Goal: Check status: Check status

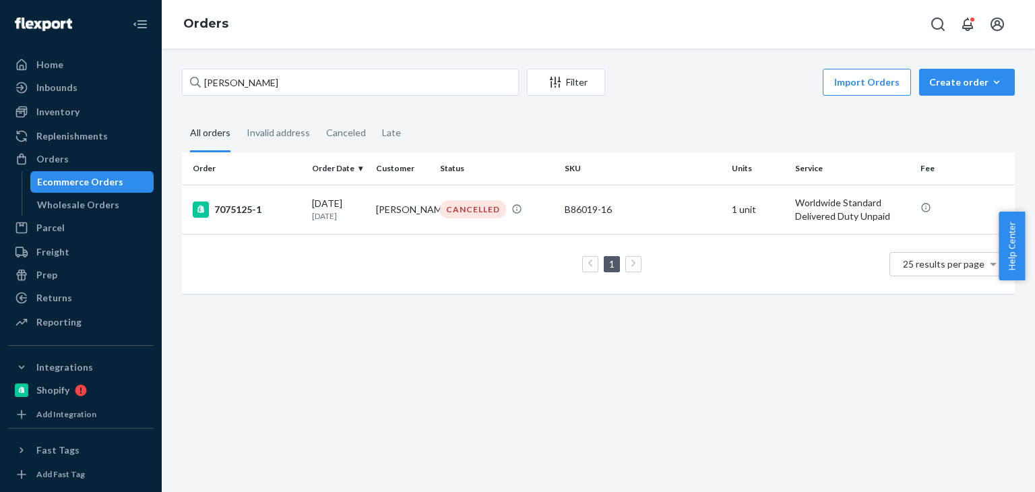
click at [274, 82] on input "Kyle Gregoire" at bounding box center [350, 82] width 337 height 27
click at [691, 103] on div "Kelly Strohm Filter Import Orders Create order Ecommerce order Removal order Al…" at bounding box center [598, 187] width 853 height 237
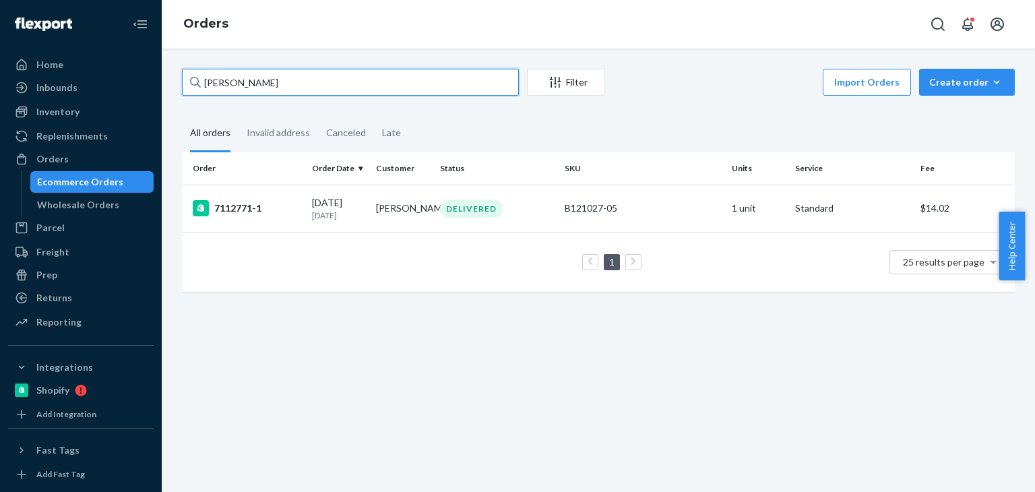
click at [288, 79] on input "Kelly Strohm" at bounding box center [350, 82] width 337 height 27
paste input "Catlin Kaltschmidt"
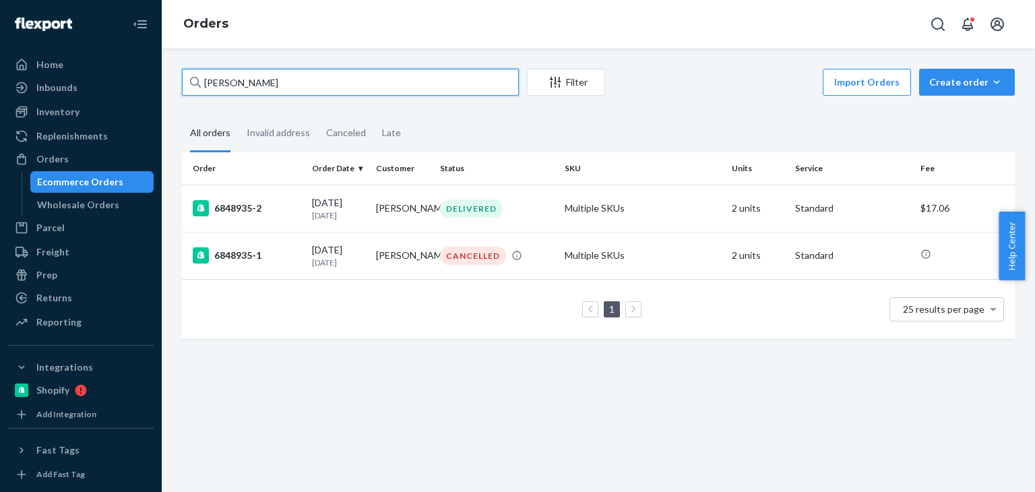
type input "Catlin Kaltschmidt"
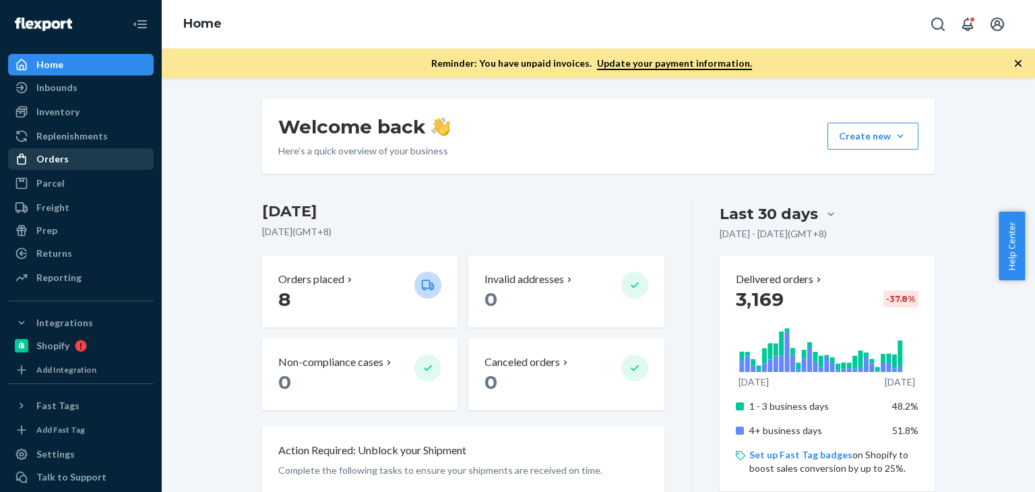
click at [66, 157] on div "Orders" at bounding box center [80, 159] width 143 height 19
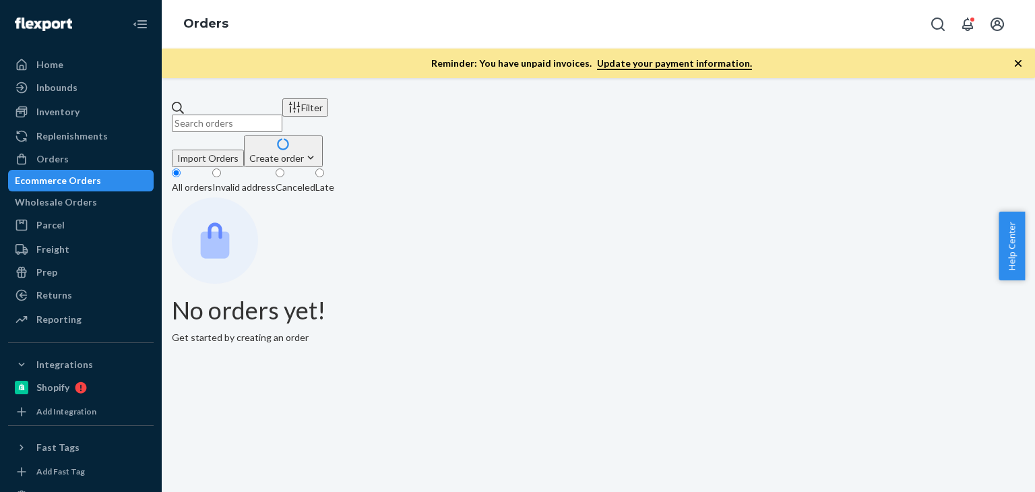
click at [282, 115] on input "text" at bounding box center [227, 124] width 111 height 18
paste input "P056072-01"
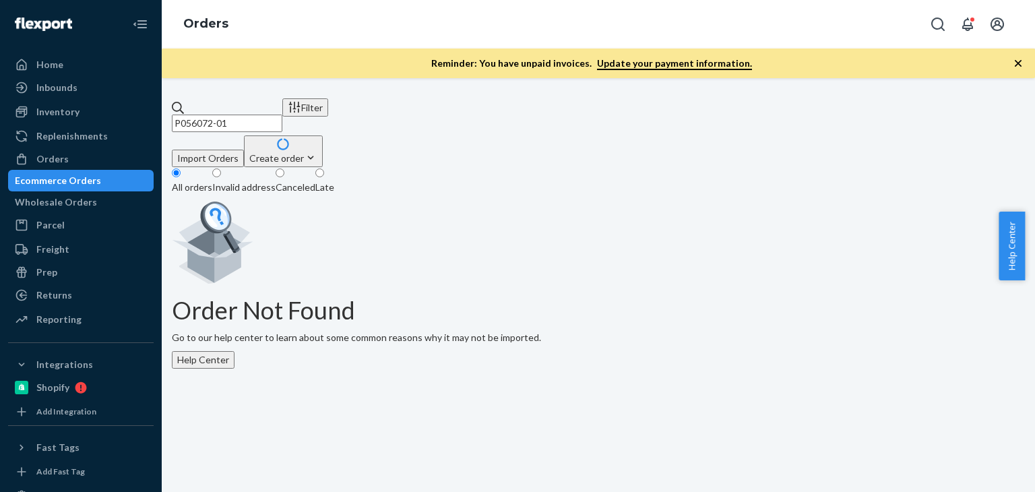
type input "P056072-01"
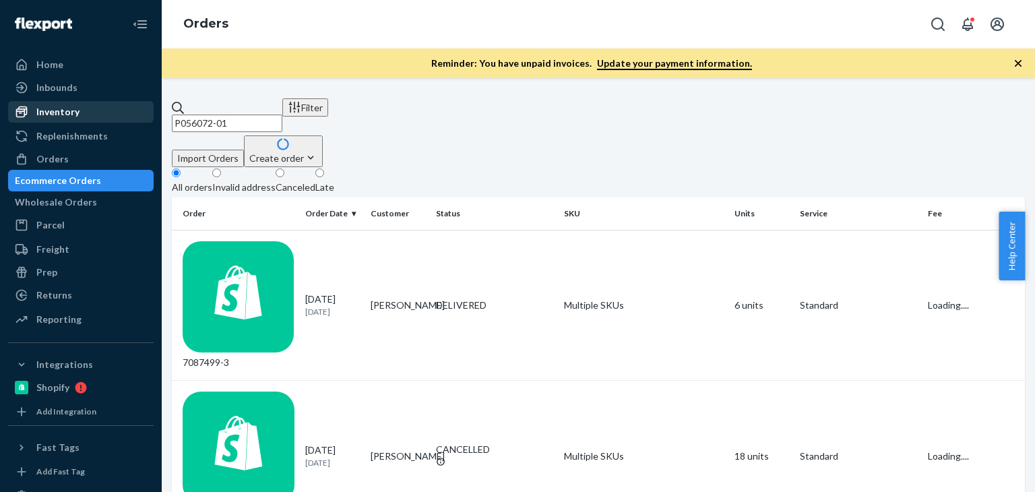
click at [54, 119] on div "Inventory" at bounding box center [80, 111] width 143 height 19
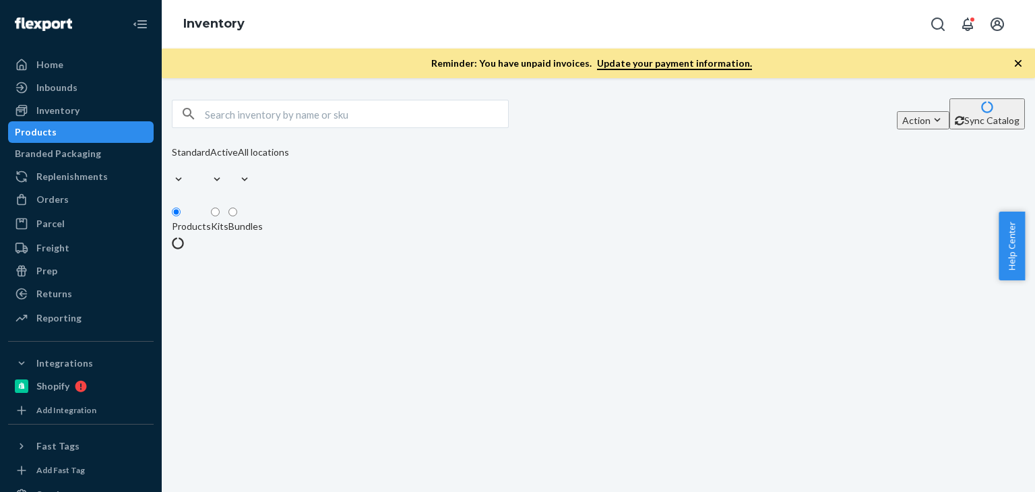
click at [57, 139] on div "Products" at bounding box center [36, 131] width 42 height 13
click at [252, 117] on input "text" at bounding box center [356, 113] width 303 height 27
paste input "P056072-01"
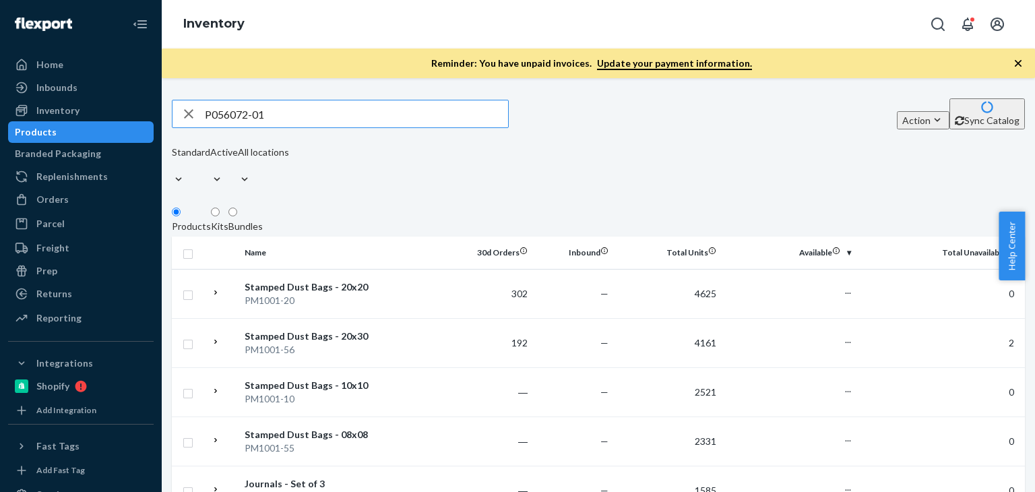
type input "P056072-01"
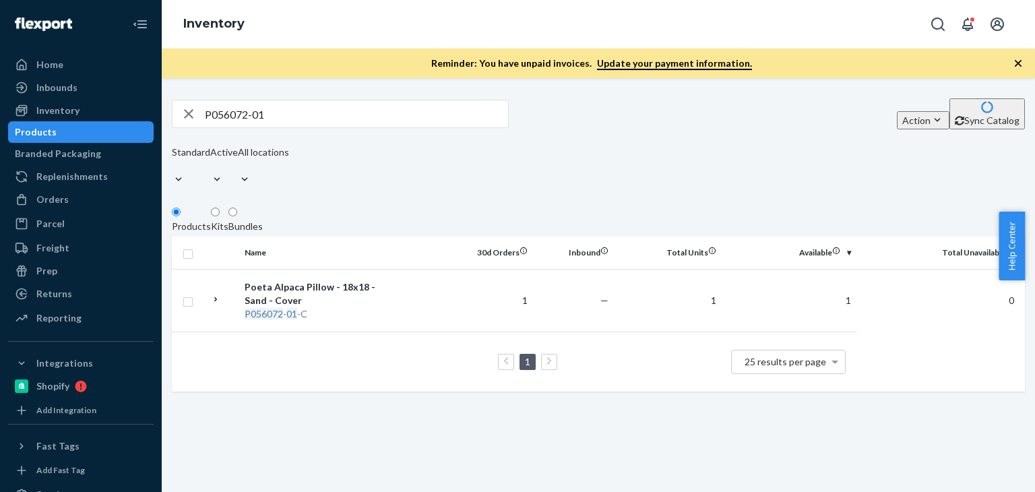
click at [263, 220] on div "Bundles" at bounding box center [245, 226] width 34 height 13
click at [237, 213] on input "Bundles" at bounding box center [232, 212] width 9 height 9
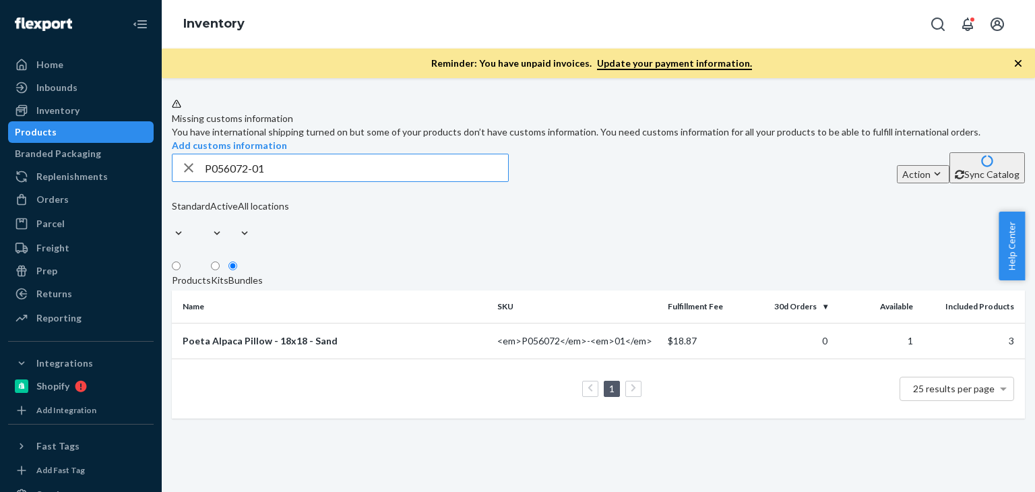
click at [267, 181] on input "P056072-01" at bounding box center [356, 167] width 303 height 27
